Goal: Information Seeking & Learning: Understand process/instructions

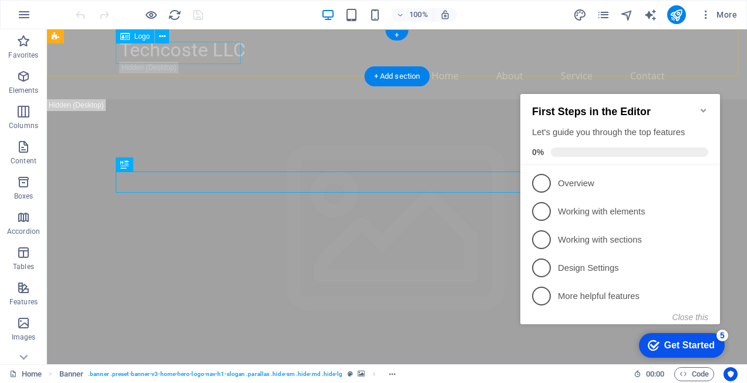
click at [183, 56] on div "Techcoste LLC" at bounding box center [397, 50] width 554 height 23
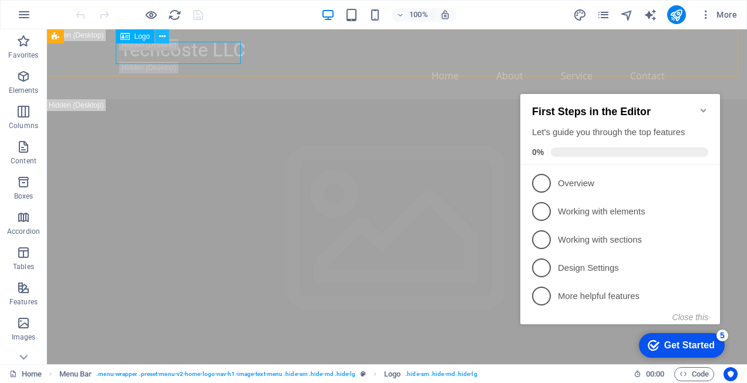
click at [160, 37] on icon at bounding box center [162, 37] width 6 height 12
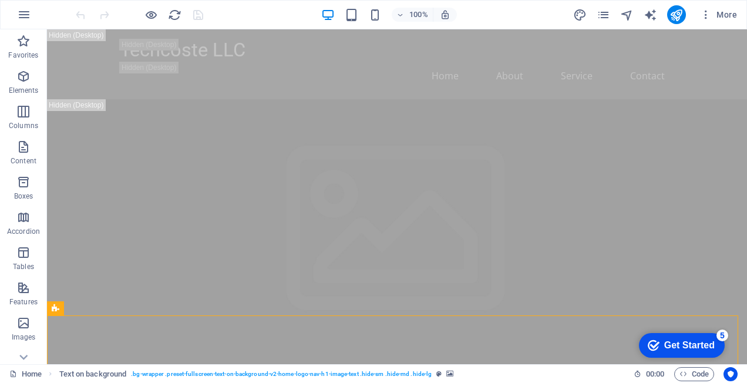
click at [676, 346] on div "Get Started" at bounding box center [689, 345] width 50 height 11
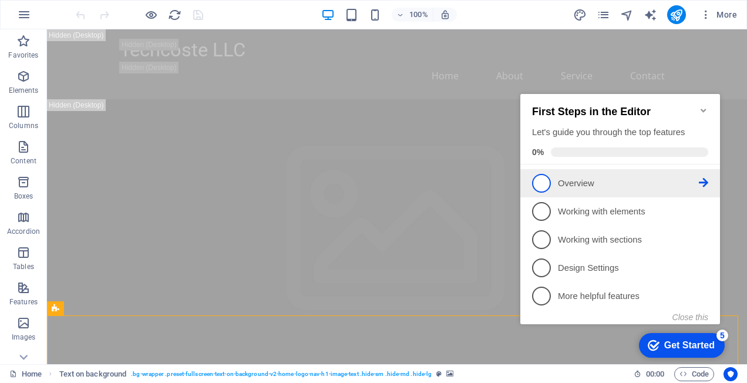
click at [573, 178] on p "Overview - incomplete" at bounding box center [628, 183] width 141 height 12
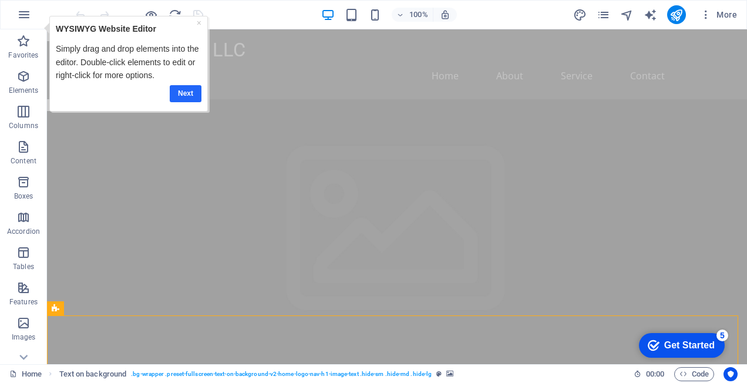
click at [191, 93] on link "Next" at bounding box center [186, 93] width 32 height 17
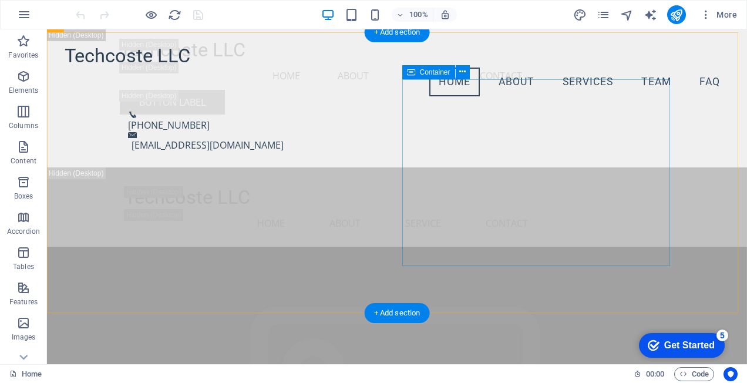
scroll to position [2113, 0]
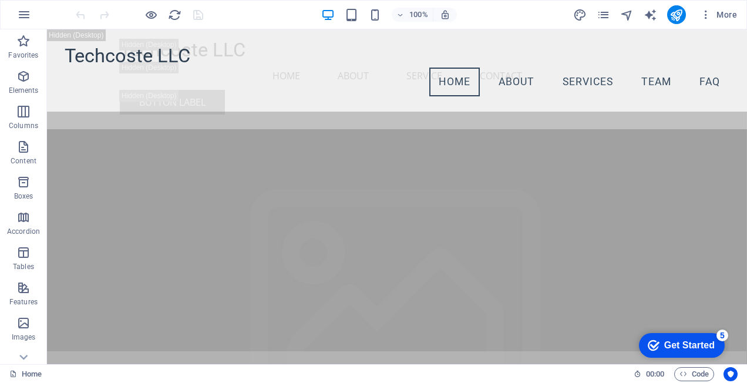
click at [683, 346] on div "Get Started" at bounding box center [689, 345] width 50 height 11
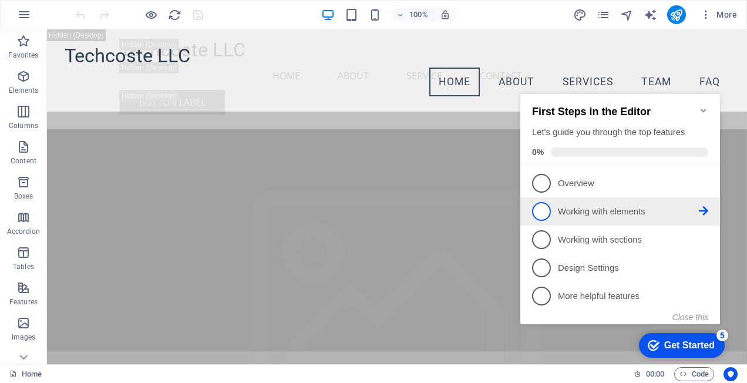
click at [590, 209] on p "Working with elements - incomplete" at bounding box center [628, 211] width 141 height 12
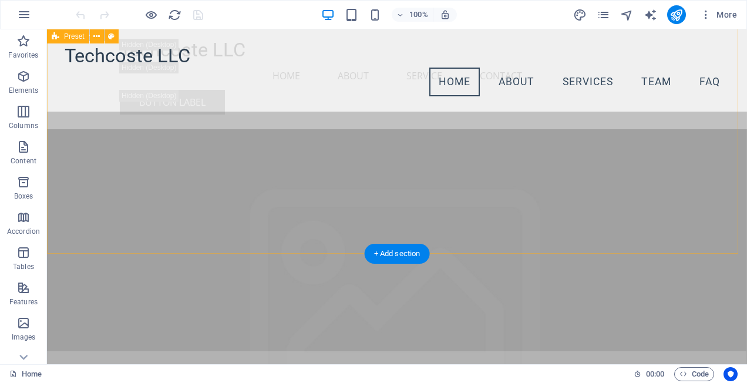
scroll to position [0, 0]
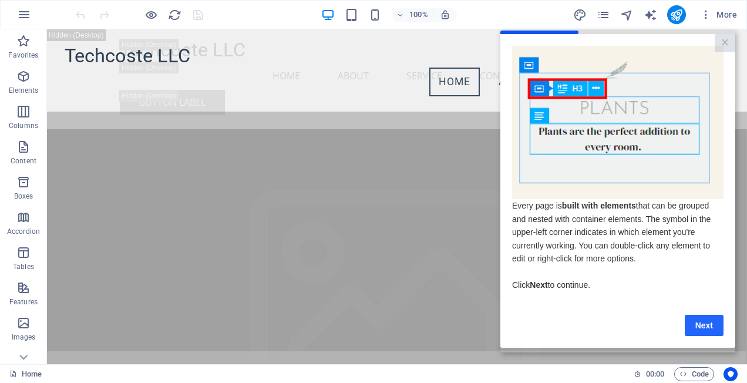
click at [699, 329] on link "Next" at bounding box center [703, 325] width 39 height 21
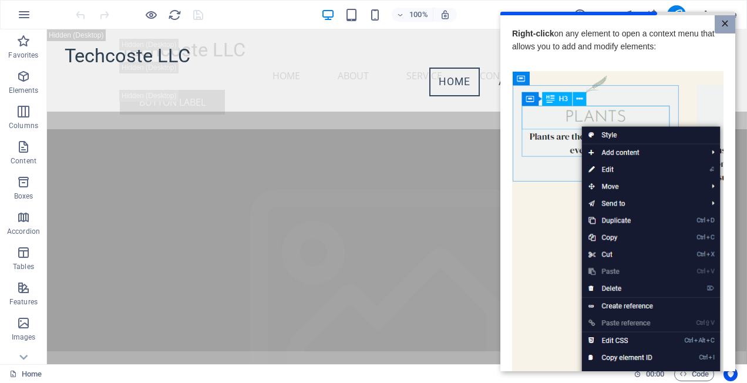
click at [724, 21] on link "×" at bounding box center [724, 24] width 21 height 18
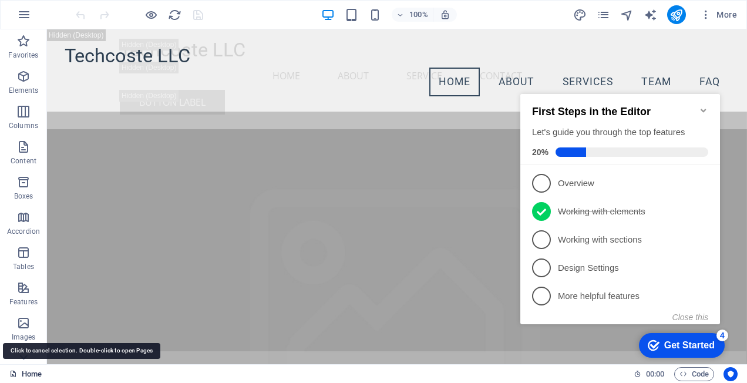
click at [32, 369] on link "Home" at bounding box center [25, 374] width 32 height 14
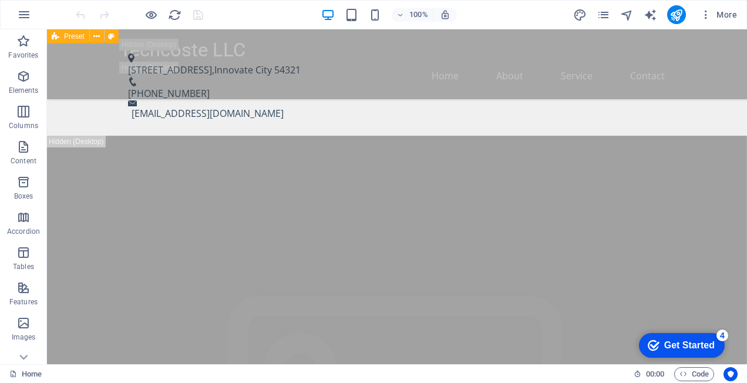
scroll to position [470, 0]
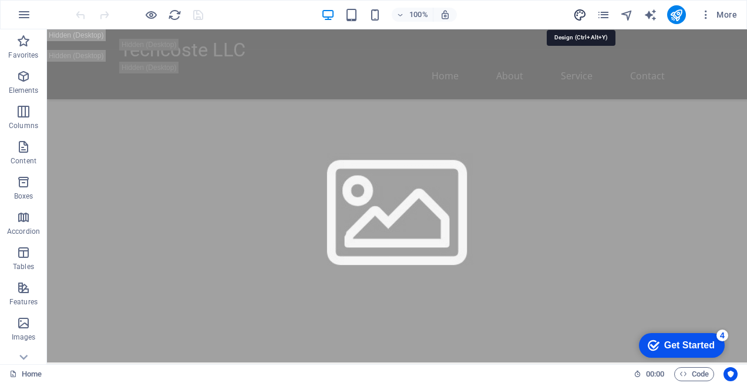
click at [582, 14] on icon "design" at bounding box center [580, 15] width 14 height 14
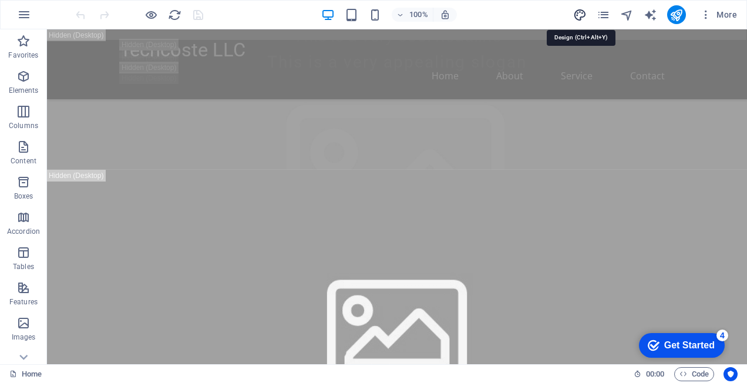
select select "px"
select select "200"
select select "px"
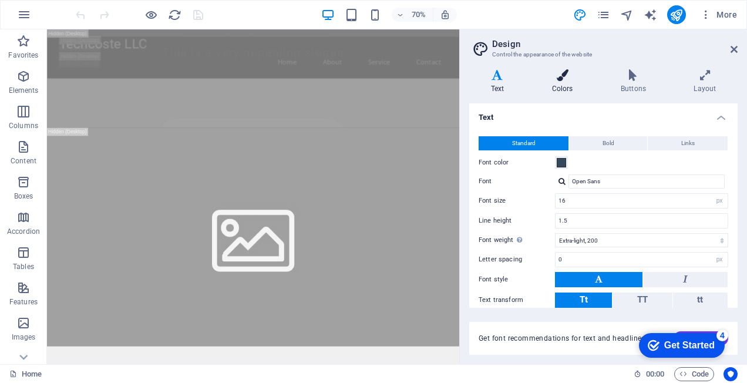
click at [565, 71] on icon at bounding box center [562, 75] width 64 height 12
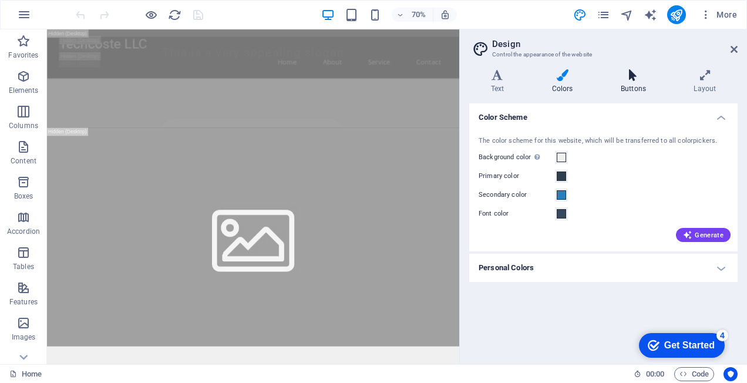
click at [636, 83] on h4 "Buttons" at bounding box center [635, 81] width 73 height 25
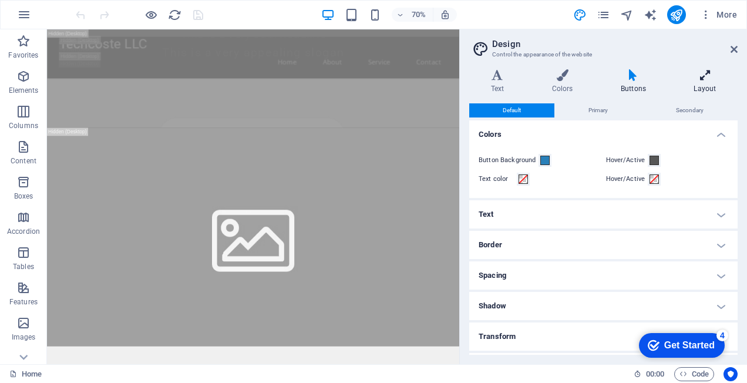
click at [697, 85] on h4 "Layout" at bounding box center [704, 81] width 65 height 25
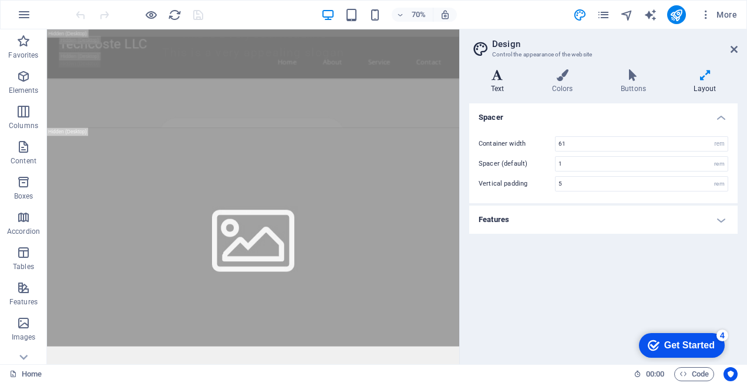
click at [496, 73] on icon at bounding box center [497, 75] width 56 height 12
